Goal: Obtain resource: Download file/media

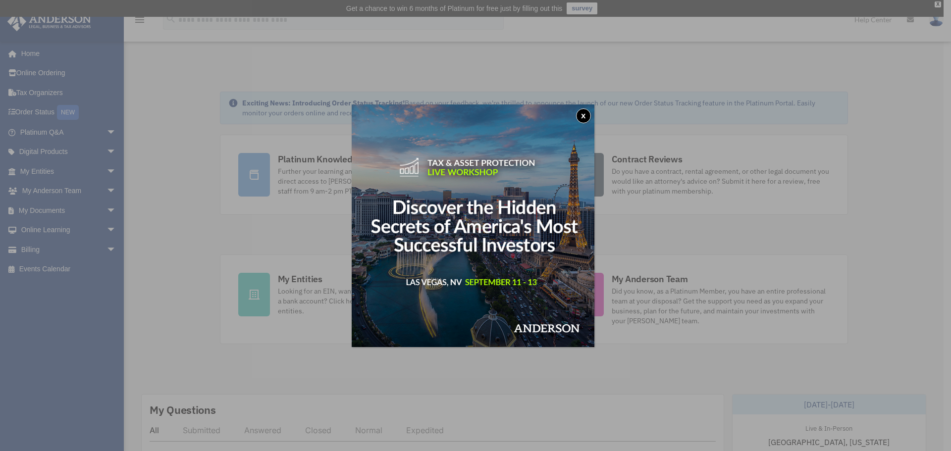
click at [584, 118] on button "x" at bounding box center [583, 115] width 15 height 15
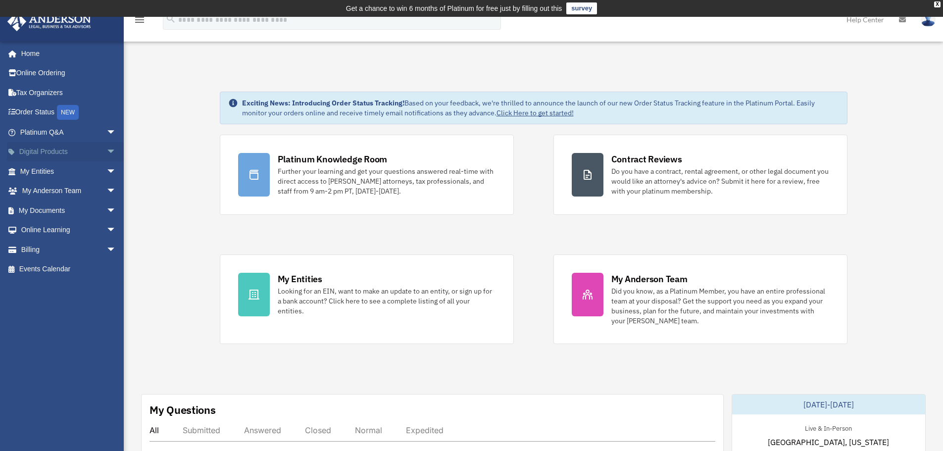
click at [106, 152] on span "arrow_drop_down" at bounding box center [116, 152] width 20 height 20
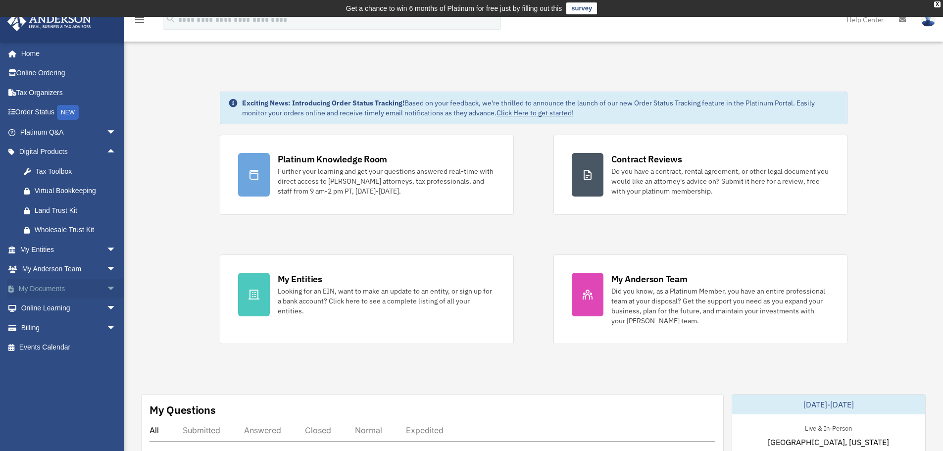
click at [106, 289] on span "arrow_drop_down" at bounding box center [116, 289] width 20 height 20
click at [46, 308] on link "Box" at bounding box center [72, 309] width 117 height 20
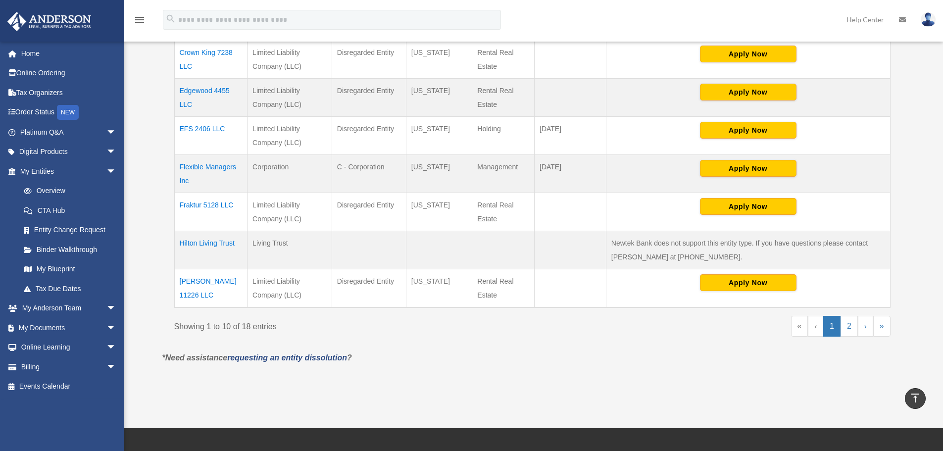
scroll to position [396, 0]
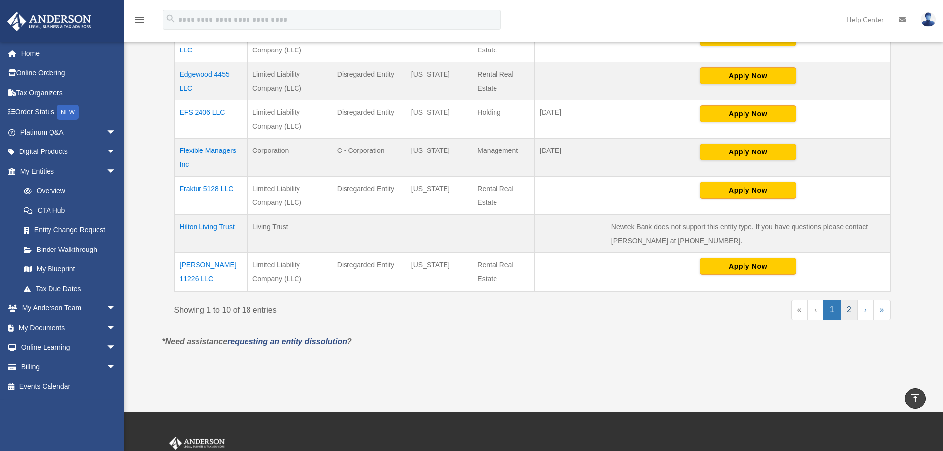
click at [853, 306] on link "2" at bounding box center [849, 310] width 17 height 21
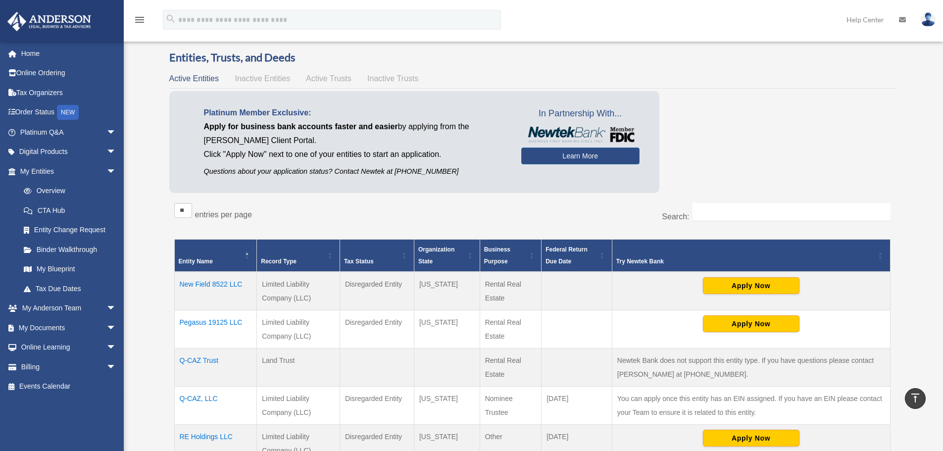
scroll to position [50, 0]
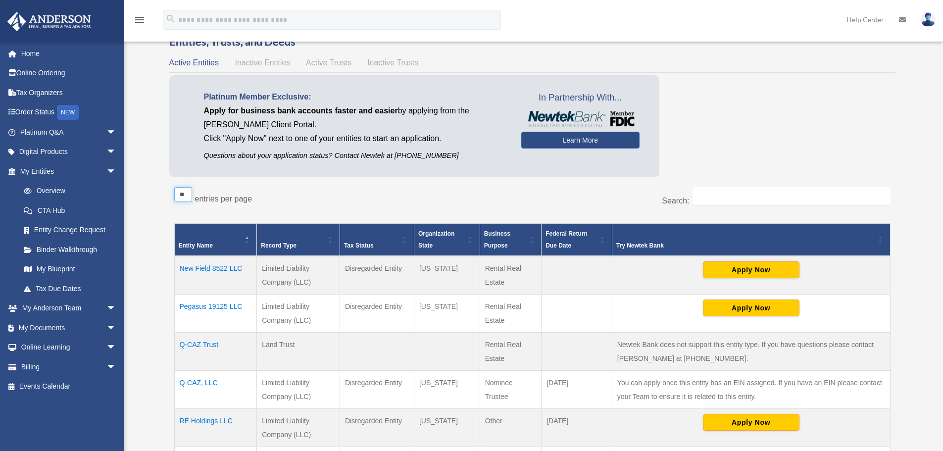
click at [184, 196] on select "** ** ** ***" at bounding box center [183, 194] width 18 height 15
select select "**"
click at [174, 187] on select "** ** ** ***" at bounding box center [183, 194] width 18 height 15
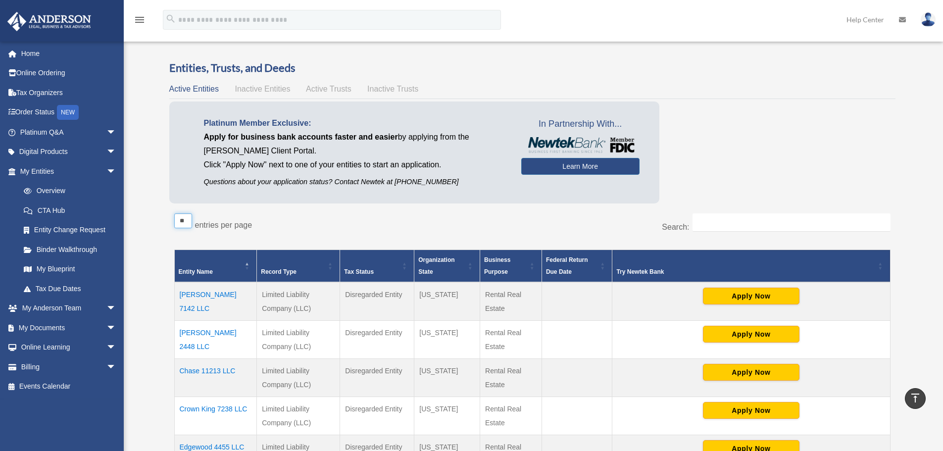
scroll to position [0, 0]
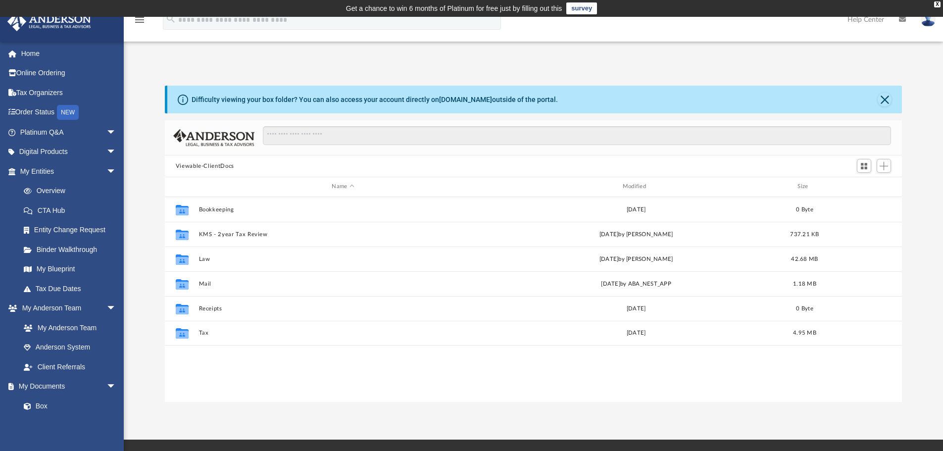
scroll to position [218, 730]
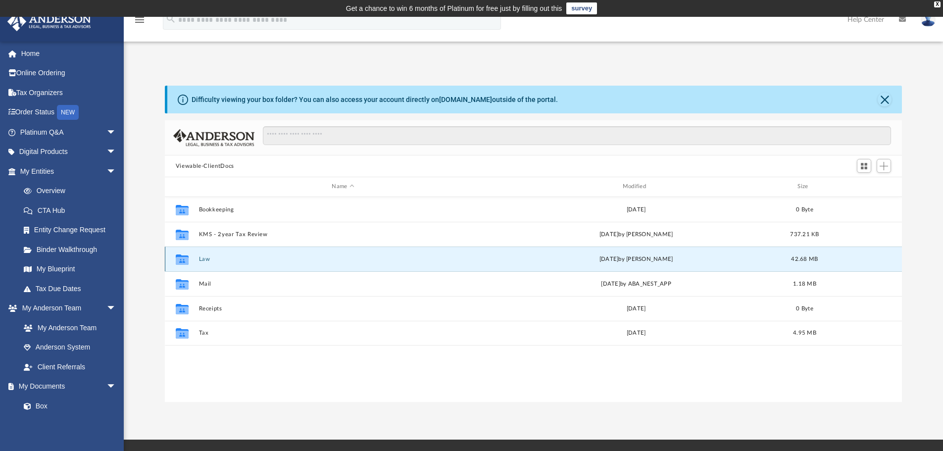
click at [220, 257] on button "Law" at bounding box center [343, 259] width 289 height 6
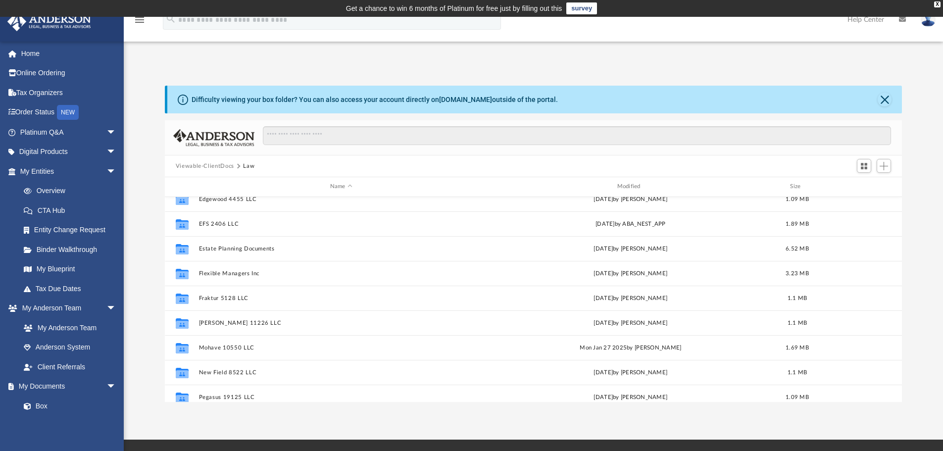
scroll to position [92, 0]
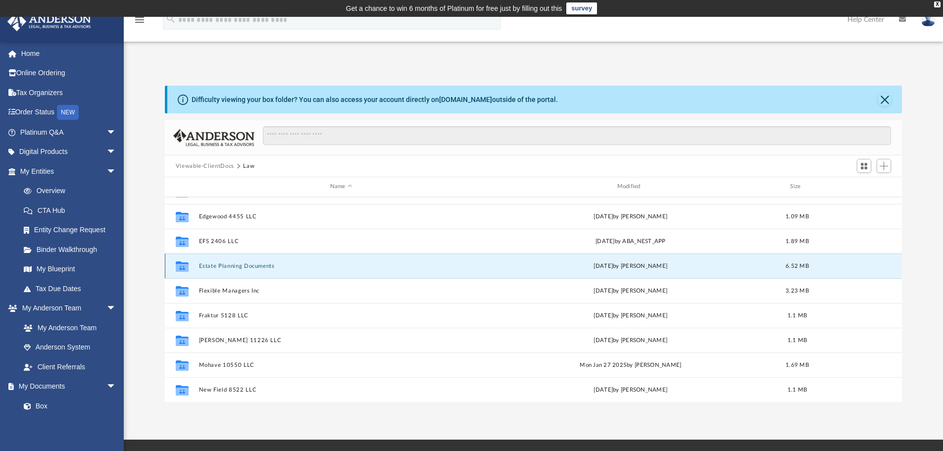
click at [232, 265] on button "Estate Planning Documents" at bounding box center [341, 266] width 285 height 6
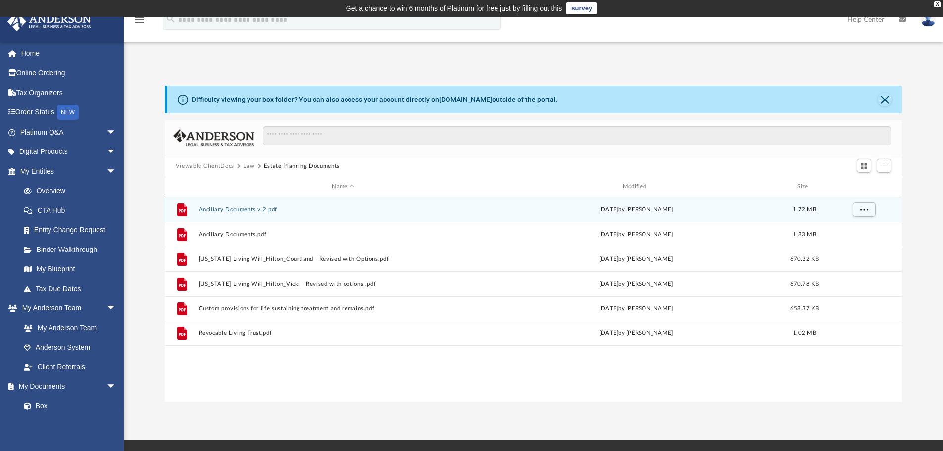
scroll to position [0, 0]
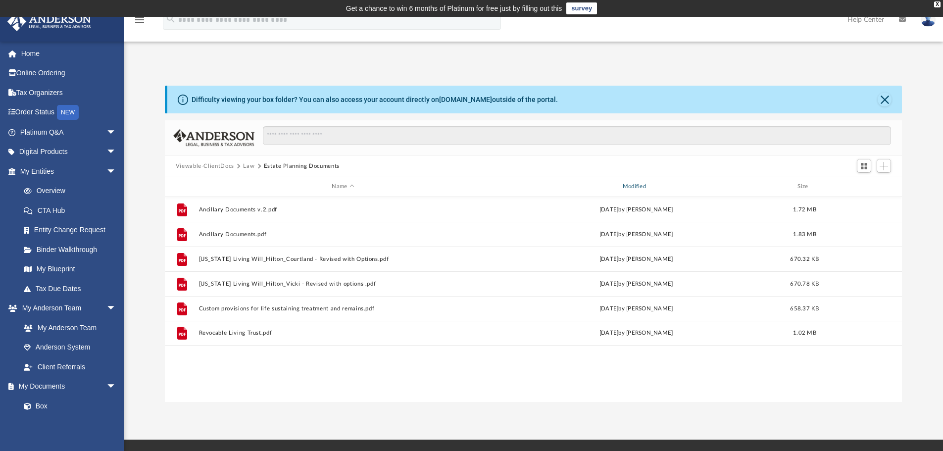
click at [642, 186] on div "Modified" at bounding box center [636, 186] width 289 height 9
click at [636, 184] on div "Modified" at bounding box center [636, 186] width 289 height 9
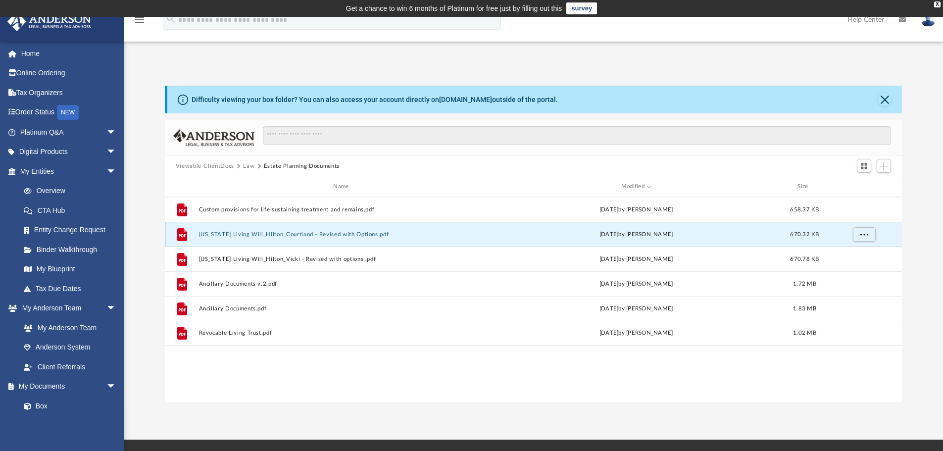
click at [249, 234] on button "Arizona Living Will_Hilton_Courtland - Revised with Options.pdf" at bounding box center [343, 234] width 289 height 6
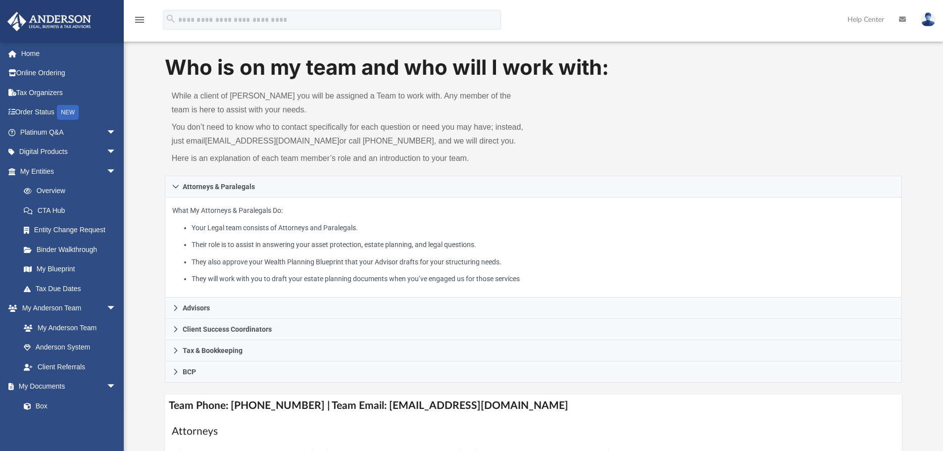
scroll to position [50, 0]
